Goal: Task Accomplishment & Management: Use online tool/utility

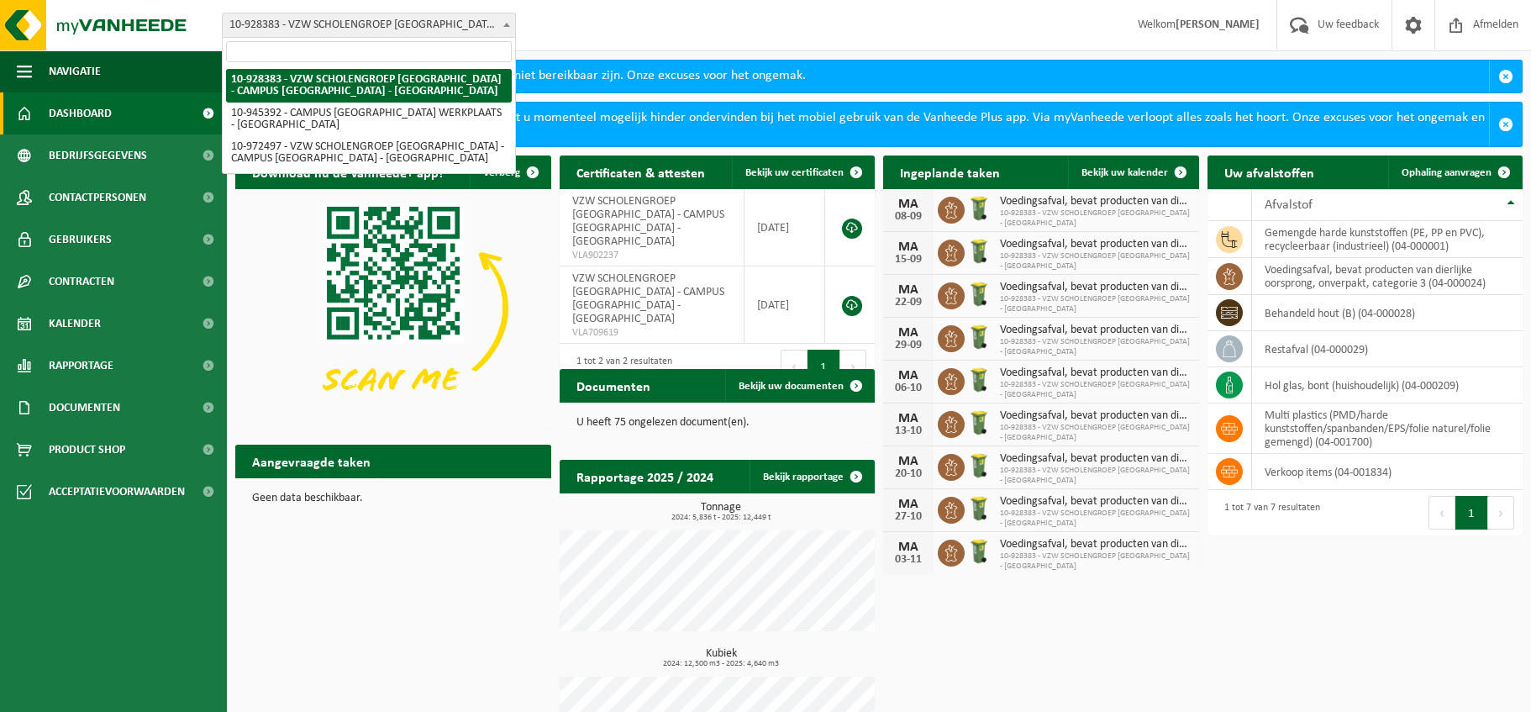
click at [507, 24] on b at bounding box center [506, 25] width 7 height 4
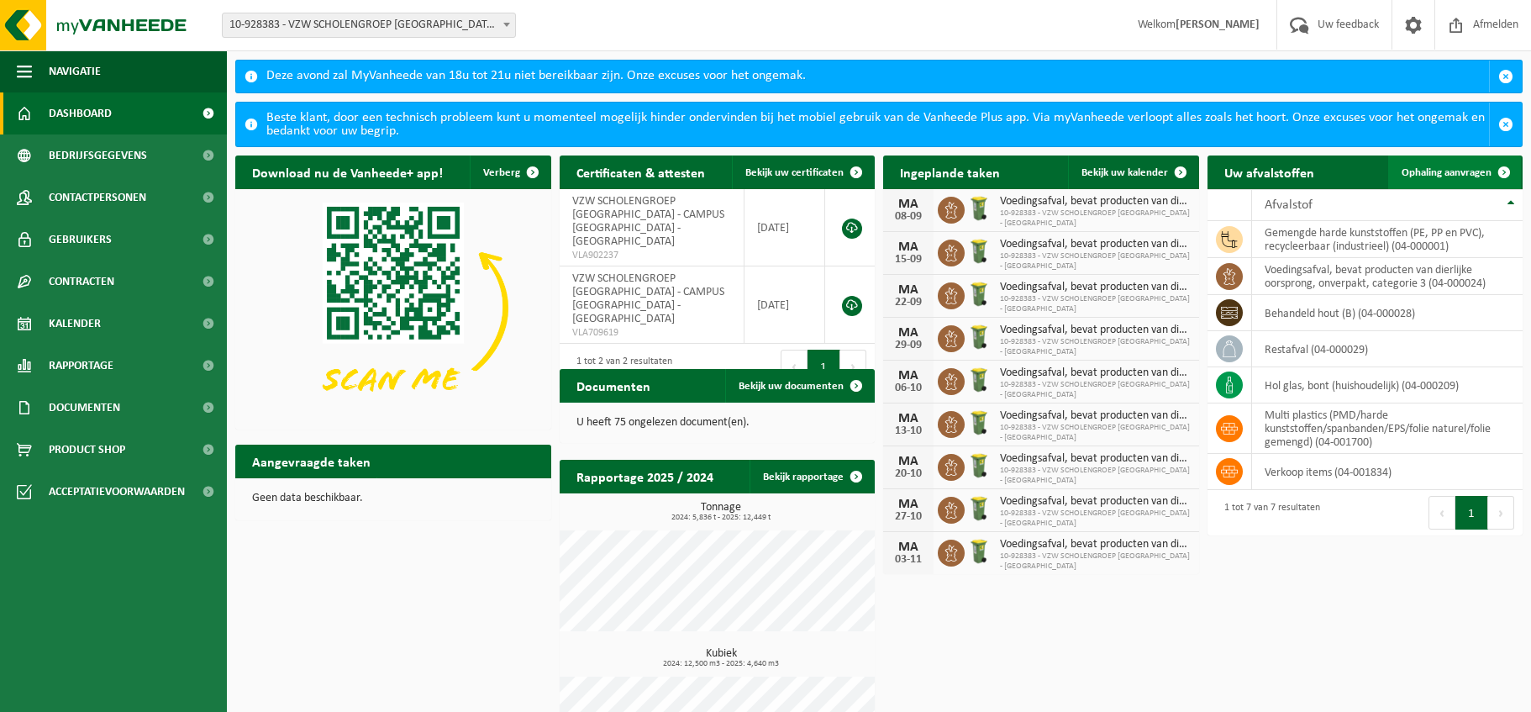
click at [1454, 175] on span "Ophaling aanvragen" at bounding box center [1446, 172] width 90 height 11
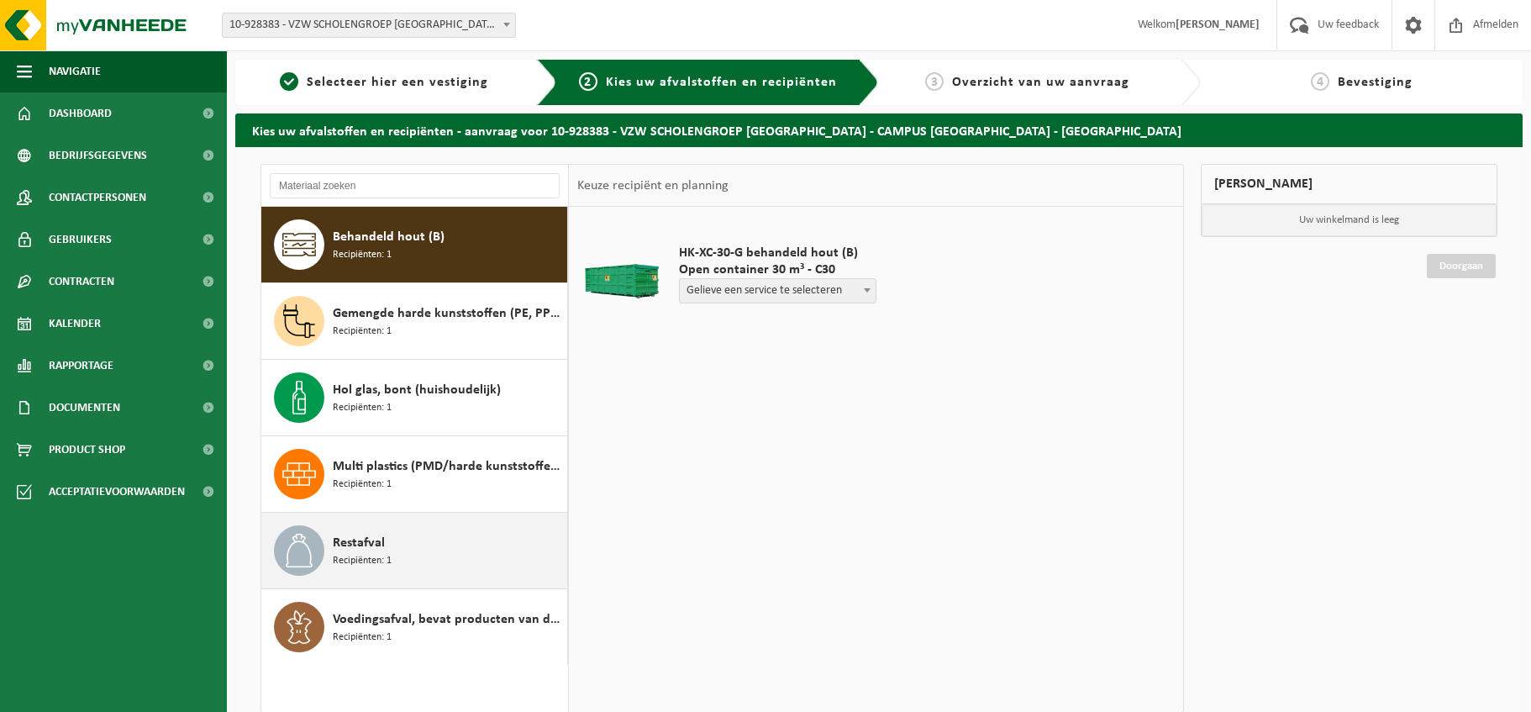
click at [351, 556] on span "Recipiënten: 1" at bounding box center [362, 561] width 59 height 16
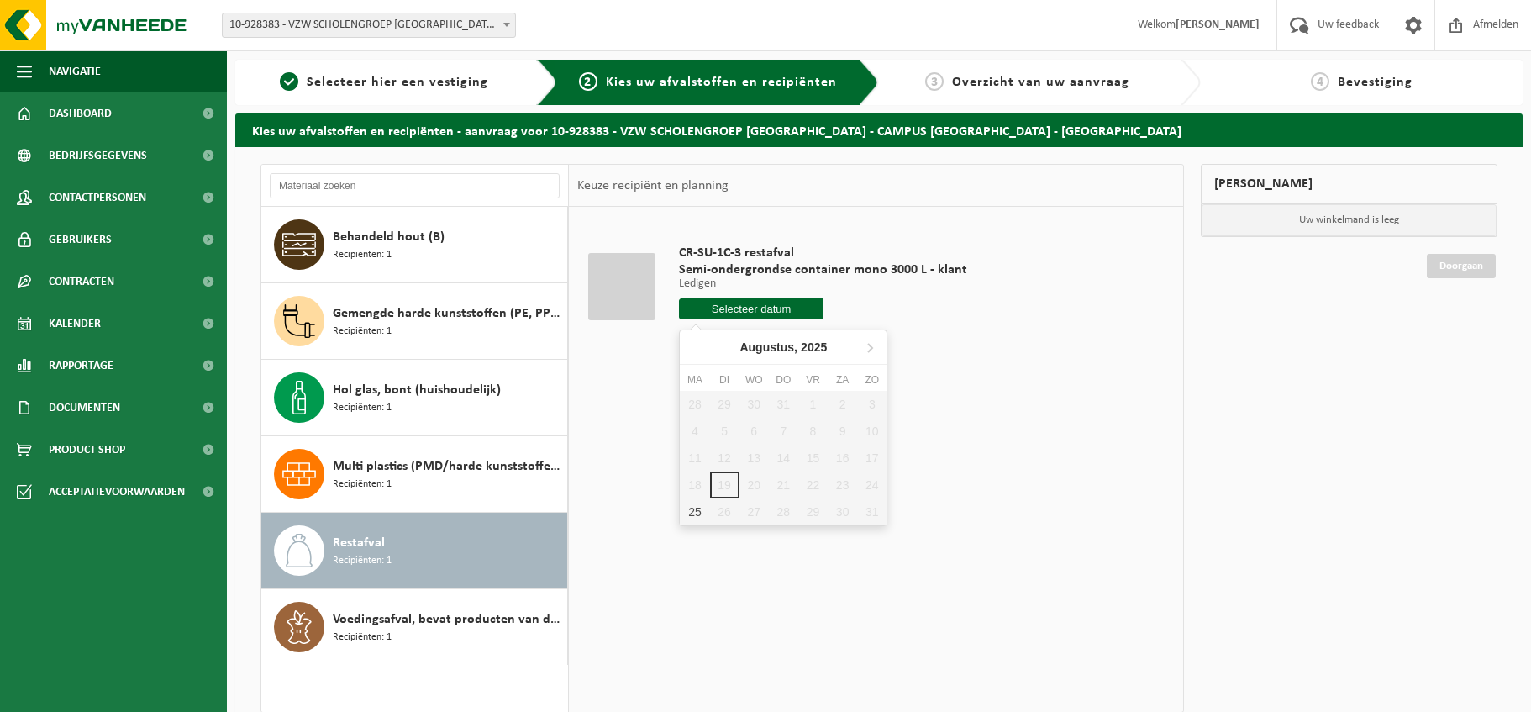
click at [753, 308] on input "text" at bounding box center [751, 308] width 144 height 21
click at [690, 515] on div "25" at bounding box center [694, 511] width 29 height 27
type input "Van [DATE]"
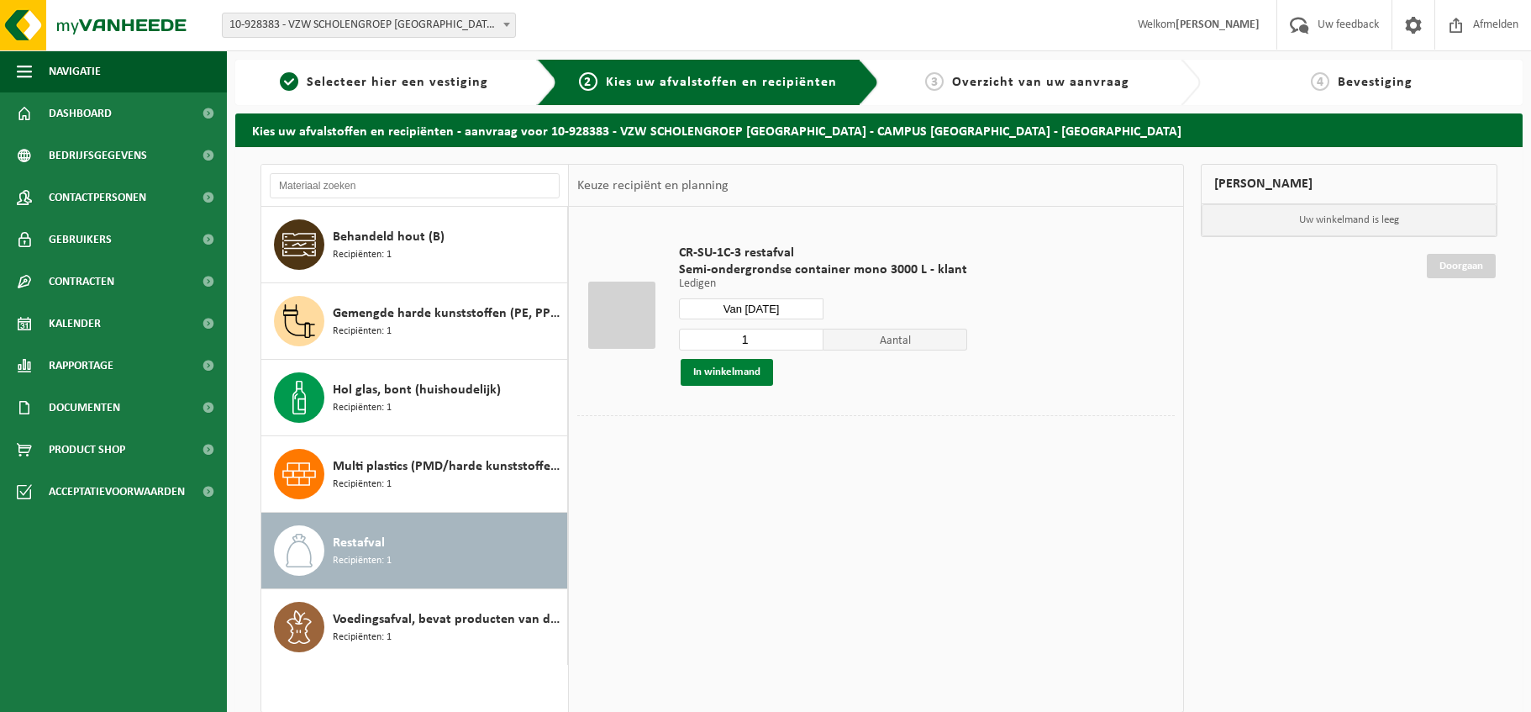
click at [733, 375] on button "In winkelmand" at bounding box center [726, 372] width 92 height 27
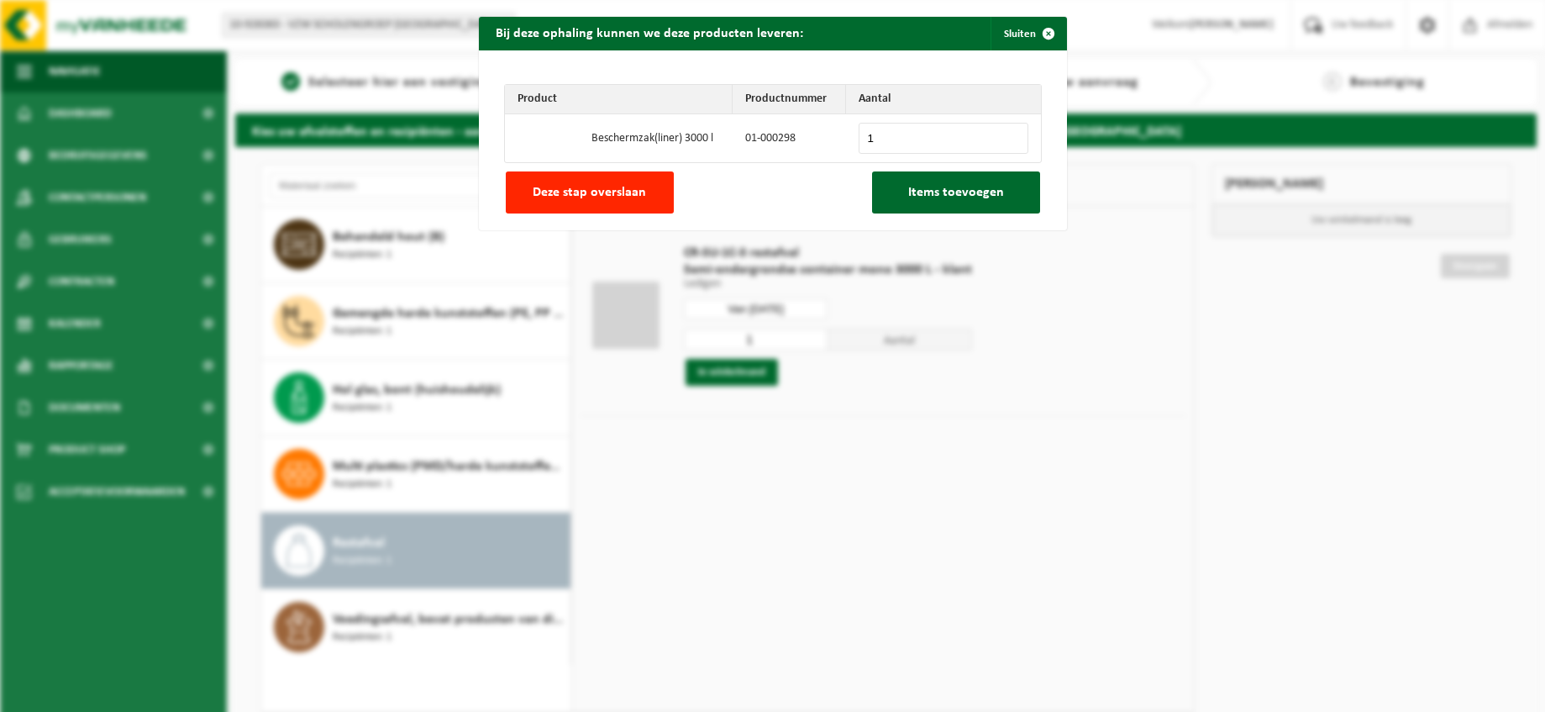
type input "1"
click at [1005, 135] on input "1" at bounding box center [944, 138] width 170 height 31
click at [959, 199] on span "Items toevoegen" at bounding box center [956, 192] width 96 height 13
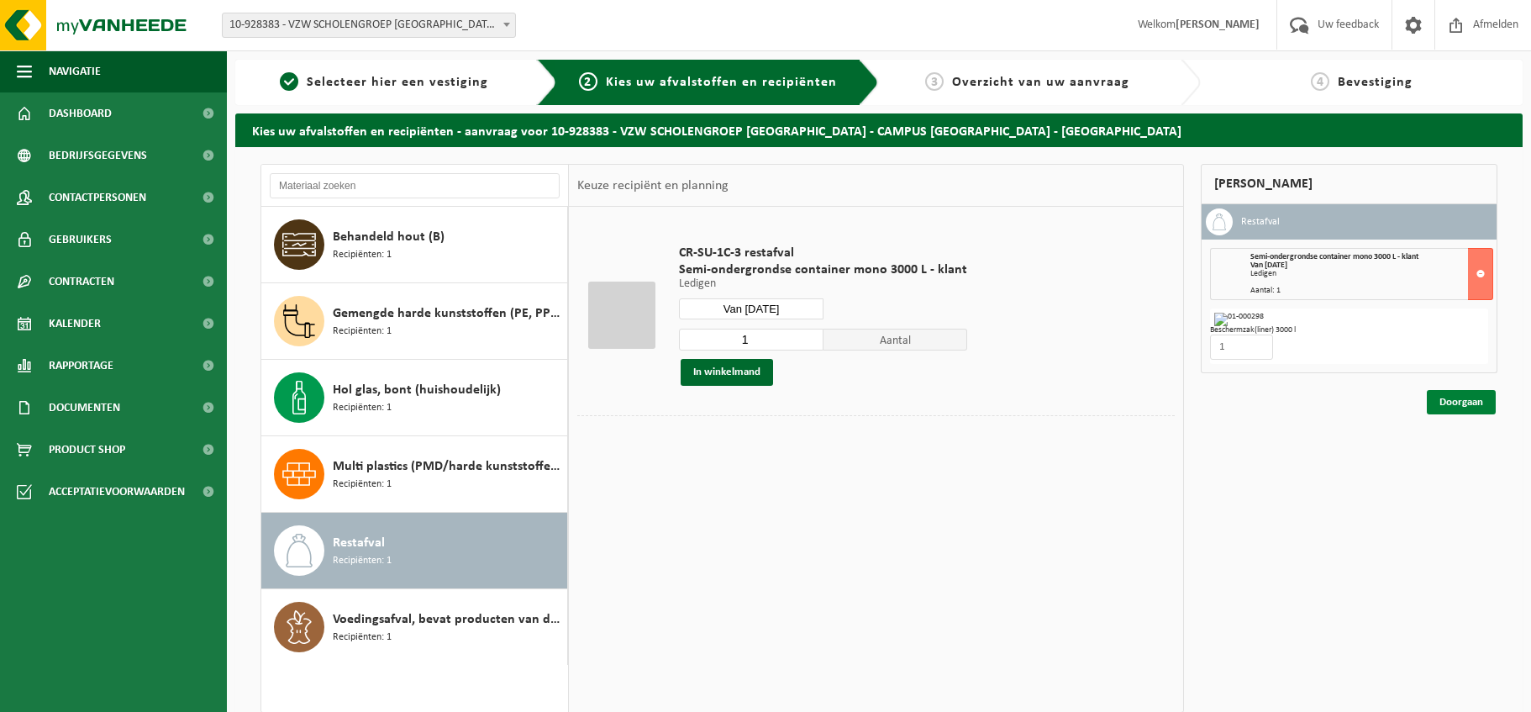
click at [1461, 399] on link "Doorgaan" at bounding box center [1460, 402] width 69 height 24
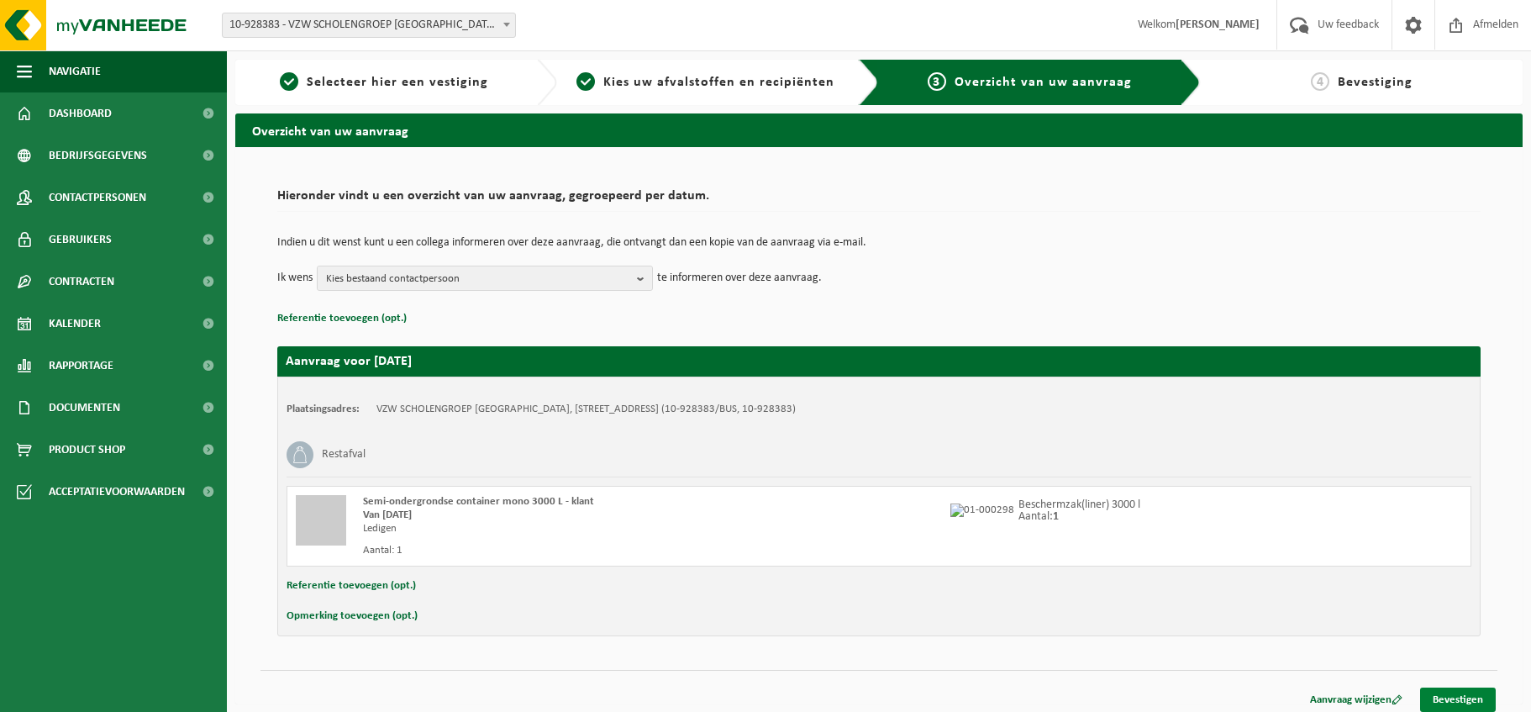
click at [1470, 696] on link "Bevestigen" at bounding box center [1458, 699] width 76 height 24
